Goal: Task Accomplishment & Management: Use online tool/utility

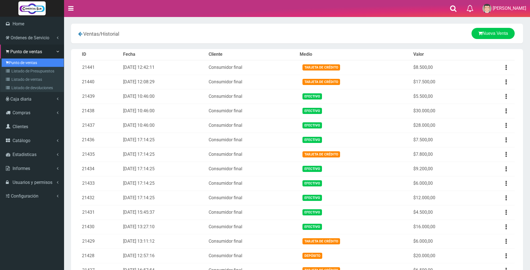
click at [13, 62] on link "Punto de ventas" at bounding box center [33, 63] width 62 height 8
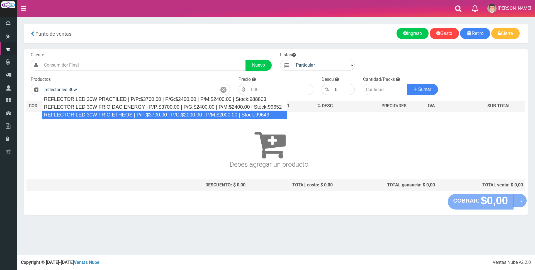
click at [174, 114] on div "REFLECTOR LED 30W FRIO ETHEOS | P/P:$3700.00 | P/G:$2000.00 | P/M:$2000.00 | St…" at bounding box center [165, 115] width 246 height 8
type input "REFLECTOR LED 30W FRIO ETHEOS | P/P:$3700.00 | P/G:$2000.00 | P/M:$2000.00 | St…"
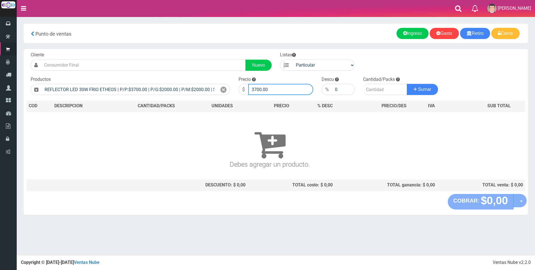
drag, startPoint x: 282, startPoint y: 88, endPoint x: 232, endPoint y: 79, distance: 51.3
click at [232, 52] on form "Cliente Nuevo Listas Particular Gremio Mayoristas" at bounding box center [275, 52] width 499 height 0
type input "11000"
type input "1"
type input "2"
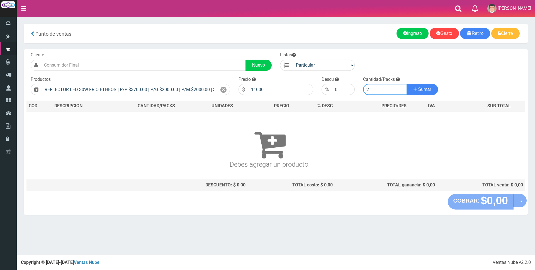
click at [407, 84] on button "Sumar" at bounding box center [422, 89] width 31 height 11
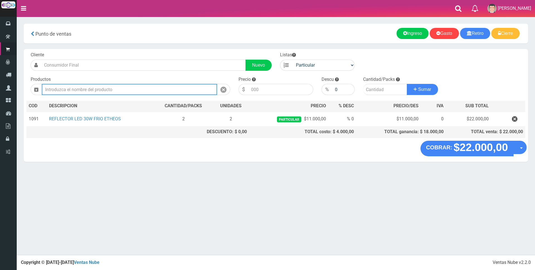
click at [193, 87] on input "text" at bounding box center [129, 89] width 175 height 11
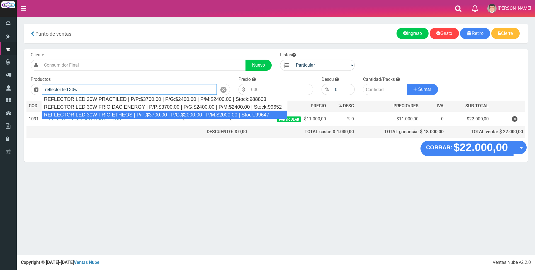
click at [133, 113] on div "REFLECTOR LED 30W FRIO ETHEOS | P/P:$3700.00 | P/G:$2000.00 | P/M:$2000.00 | St…" at bounding box center [165, 115] width 246 height 8
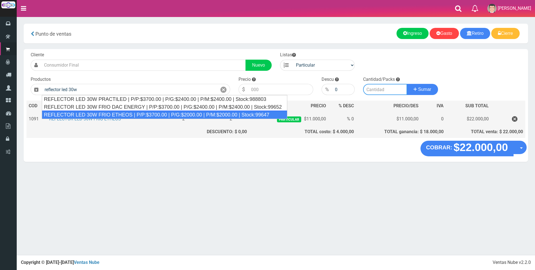
type input "REFLECTOR LED 30W FRIO ETHEOS | P/P:$3700.00 | P/G:$2000.00 | P/M:$2000.00 | St…"
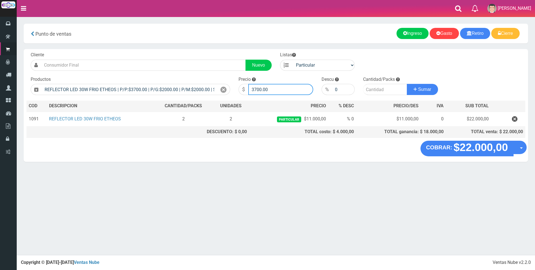
drag, startPoint x: 274, startPoint y: 84, endPoint x: 161, endPoint y: 77, distance: 113.7
click at [161, 52] on form "Cliente Nuevo Listas Particular Gremio Mayoristas" at bounding box center [275, 52] width 499 height 0
type input "11000"
type input "15"
type input "2"
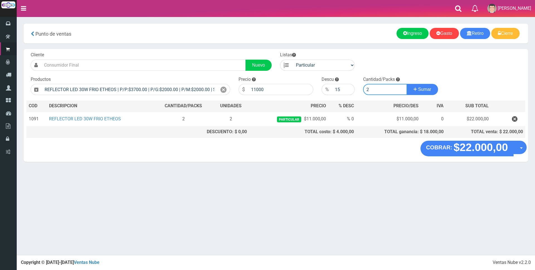
click at [407, 84] on button "Sumar" at bounding box center [422, 89] width 31 height 11
drag, startPoint x: 251, startPoint y: 85, endPoint x: 206, endPoint y: 86, distance: 44.6
click at [211, 52] on form "Cliente Nuevo Listas Particular Gremio Mayoristas" at bounding box center [275, 52] width 499 height 0
type input "9350"
drag, startPoint x: 342, startPoint y: 90, endPoint x: 297, endPoint y: 90, distance: 45.4
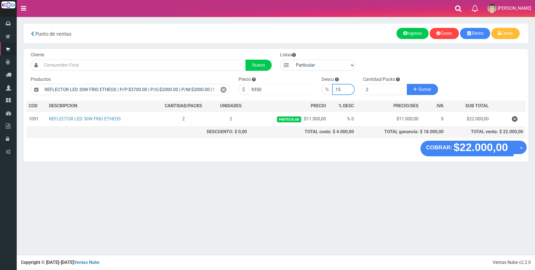
click at [297, 52] on form "Cliente Nuevo Listas Particular Gremio Mayoristas" at bounding box center [275, 52] width 499 height 0
click at [423, 86] on button "Sumar" at bounding box center [422, 89] width 31 height 11
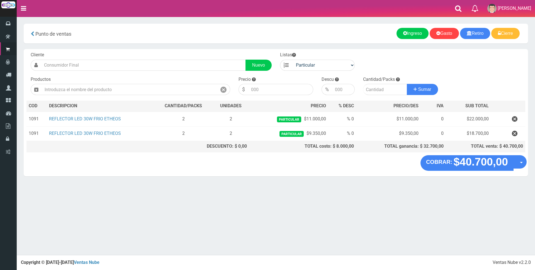
click at [466, 63] on div "Cliente Nuevo Listas Particular Gremio Mayoristas Productos" at bounding box center [276, 102] width 504 height 106
click at [85, 93] on input "text" at bounding box center [129, 89] width 175 height 11
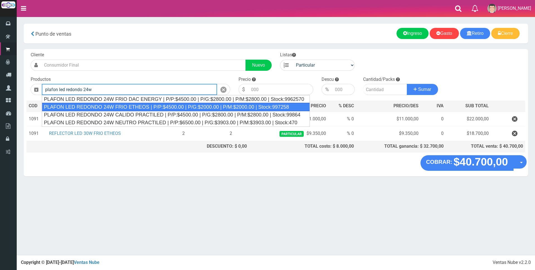
click at [191, 107] on div "PLAFON LED REDONDO 24W FRIO ETHEOS | P/P:$4500.00 | P/G:$2000.00 | P/M:$2000.00…" at bounding box center [176, 107] width 268 height 8
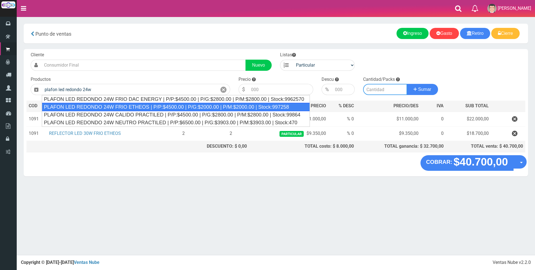
type input "PLAFON LED REDONDO 24W FRIO ETHEOS | P/P:$4500.00 | P/G:$2000.00 | P/M:$2000.00…"
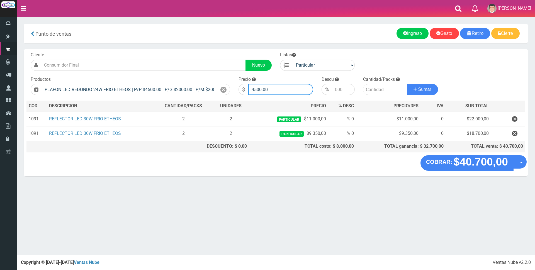
drag, startPoint x: 268, startPoint y: 89, endPoint x: 162, endPoint y: 96, distance: 105.5
click at [162, 96] on div "Cliente Nuevo Listas Particular Gremio Mayoristas Productos" at bounding box center [276, 102] width 504 height 106
type input "11000"
type input "1"
click at [407, 84] on button "Sumar" at bounding box center [422, 89] width 31 height 11
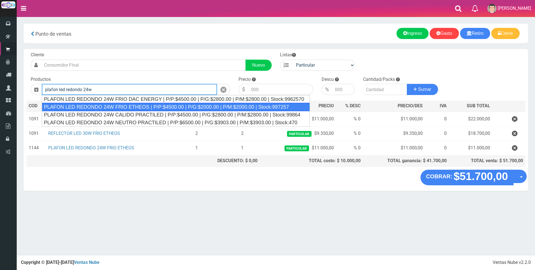
click at [154, 107] on div "PLAFON LED REDONDO 24W FRIO ETHEOS | P/P:$4500.00 | P/G:$2000.00 | P/M:$2000.00…" at bounding box center [176, 107] width 268 height 8
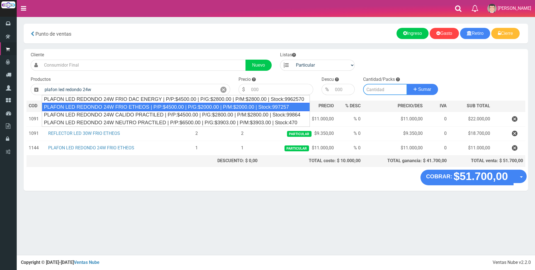
type input "PLAFON LED REDONDO 24W FRIO ETHEOS | P/P:$4500.00 | P/G:$2000.00 | P/M:$2000.00…"
type input "4500.00"
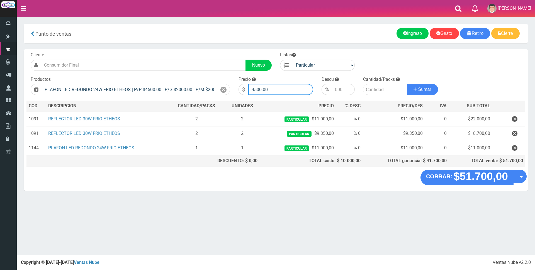
drag, startPoint x: 277, startPoint y: 87, endPoint x: 248, endPoint y: 86, distance: 29.6
click at [248, 86] on input "4500.00" at bounding box center [280, 89] width 65 height 11
drag, startPoint x: 263, startPoint y: 90, endPoint x: 237, endPoint y: 88, distance: 25.4
click at [237, 88] on div "Precio $" at bounding box center [275, 85] width 83 height 19
type input "13000"
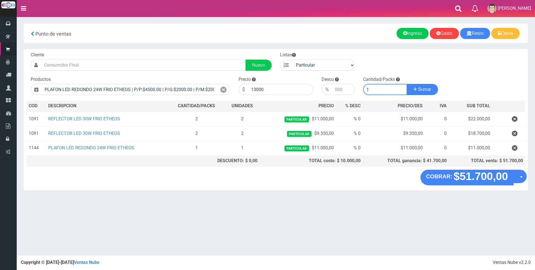
type input "1"
click at [407, 84] on button "Sumar" at bounding box center [422, 89] width 31 height 11
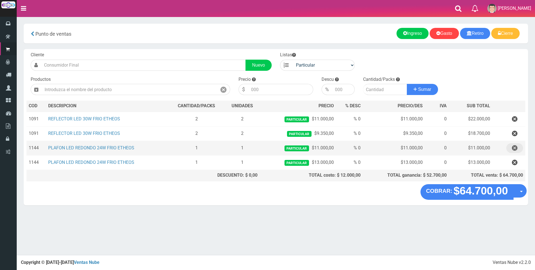
click at [511, 148] on button "button" at bounding box center [514, 148] width 17 height 10
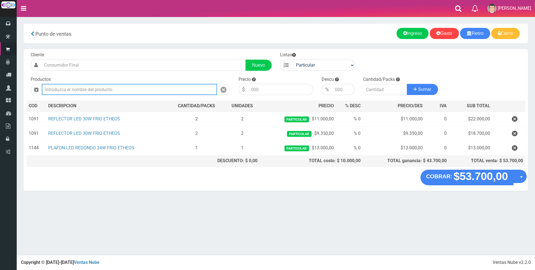
click at [195, 87] on input "text" at bounding box center [129, 89] width 175 height 11
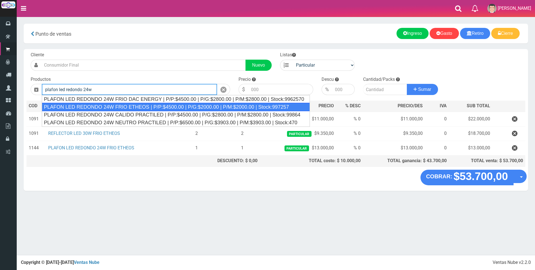
click at [182, 109] on div "PLAFON LED REDONDO 24W FRIO ETHEOS | P/P:$4500.00 | P/G:$2000.00 | P/M:$2000.00…" at bounding box center [176, 107] width 268 height 8
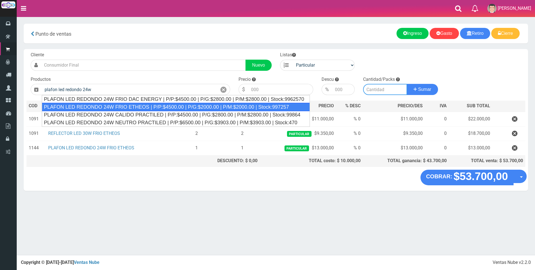
type input "PLAFON LED REDONDO 24W FRIO ETHEOS | P/P:$4500.00 | P/G:$2000.00 | P/M:$2000.00…"
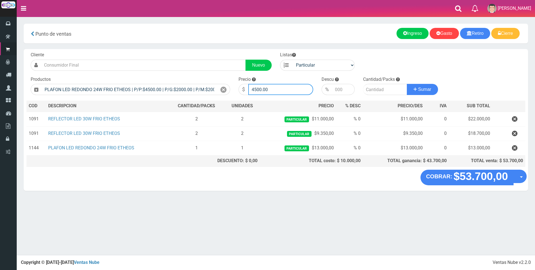
drag, startPoint x: 281, startPoint y: 91, endPoint x: 159, endPoint y: 75, distance: 122.7
click at [160, 75] on div "Cliente Nuevo Listas Particular Gremio Mayoristas Productos" at bounding box center [276, 109] width 504 height 121
type input "11050"
type input "1"
click at [407, 84] on button "Sumar" at bounding box center [422, 89] width 31 height 11
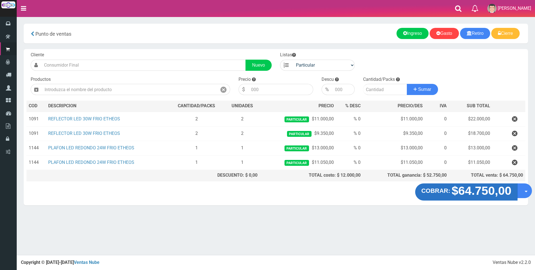
click at [480, 191] on strong "$64.750,00" at bounding box center [482, 190] width 60 height 13
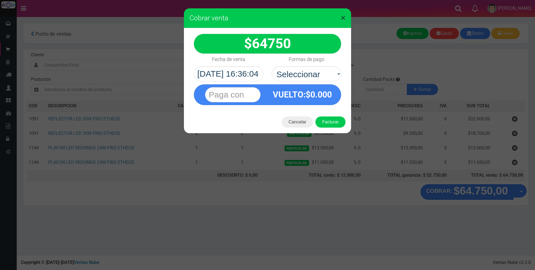
click at [341, 22] on span "×" at bounding box center [343, 18] width 5 height 11
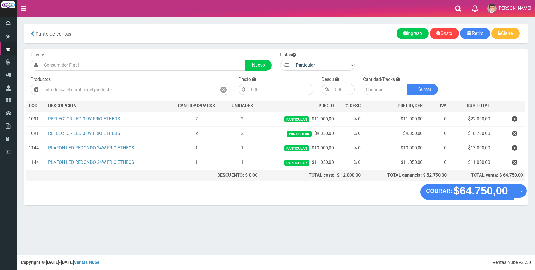
click at [339, 19] on section "× Titulo del Msj texto Mas Texto Cancelar Aceptar Punto de ventas Ingreso" at bounding box center [276, 117] width 518 height 201
